Goal: Navigation & Orientation: Find specific page/section

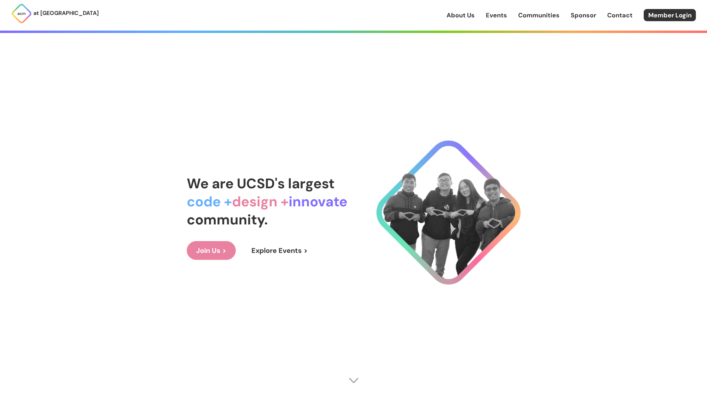
click at [24, 12] on img at bounding box center [21, 13] width 21 height 21
click at [458, 17] on link "About Us" at bounding box center [460, 15] width 28 height 9
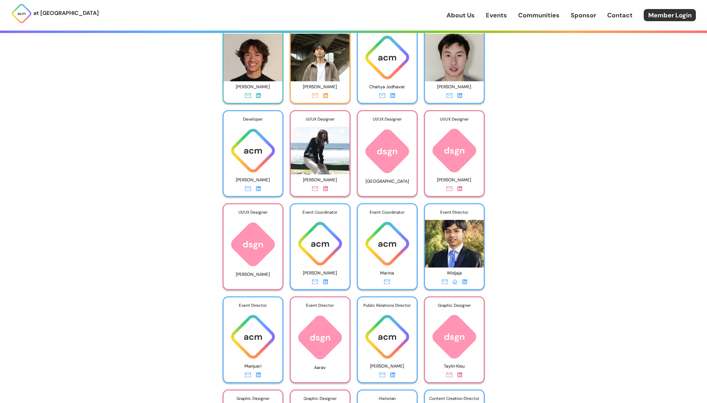
scroll to position [1611, 0]
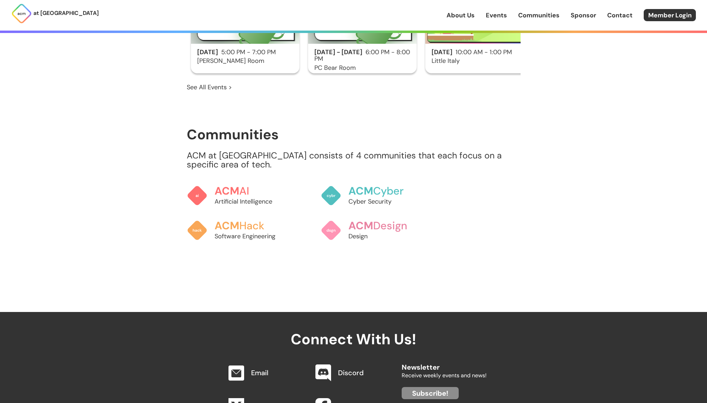
scroll to position [399, 0]
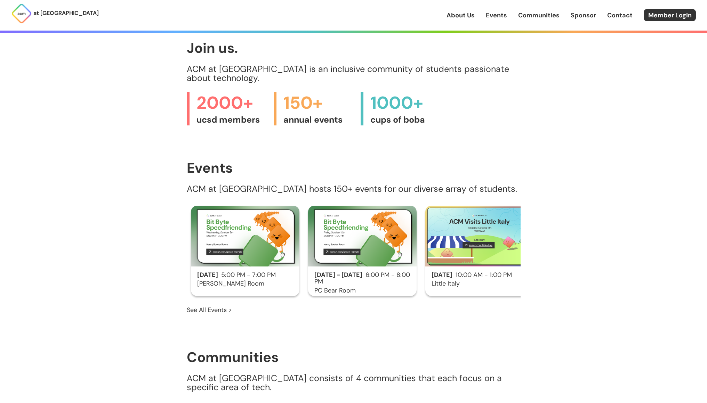
click at [214, 99] on span "2000+" at bounding box center [231, 103] width 70 height 23
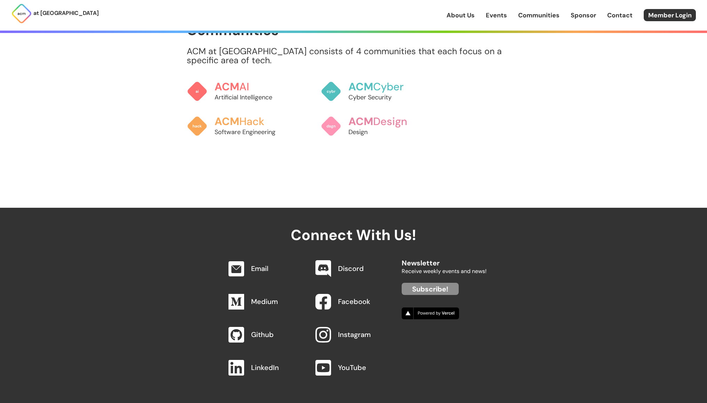
click at [362, 330] on link "Instagram" at bounding box center [354, 334] width 33 height 9
click at [351, 264] on div "Discord" at bounding box center [350, 269] width 83 height 26
click at [350, 264] on link "Discord" at bounding box center [351, 268] width 26 height 9
